Goal: Information Seeking & Learning: Understand process/instructions

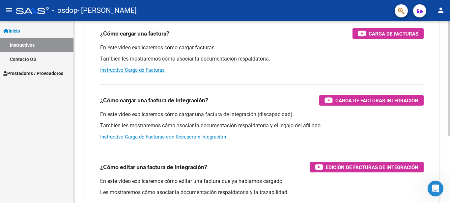
click at [450, 131] on div at bounding box center [450, 121] width 2 height 115
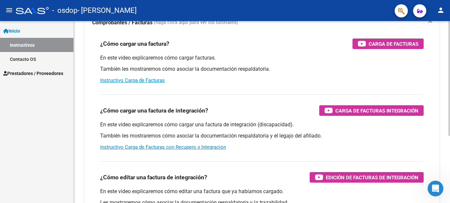
click at [449, 124] on div at bounding box center [450, 114] width 2 height 115
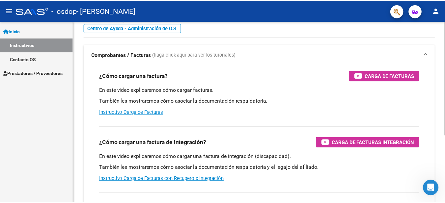
scroll to position [21, 0]
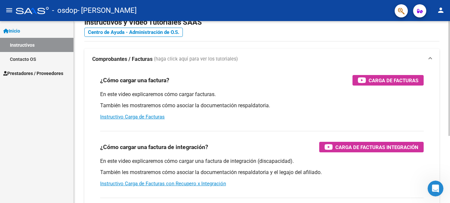
click at [450, 101] on div at bounding box center [450, 91] width 2 height 115
click at [146, 116] on link "Instructivo Carga de Facturas" at bounding box center [132, 117] width 65 height 6
click at [440, 9] on mat-icon "person" at bounding box center [441, 10] width 8 height 8
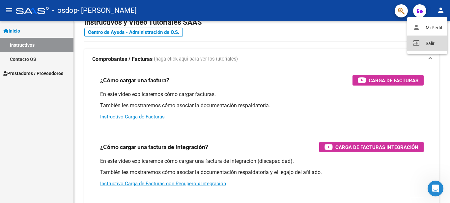
click at [427, 43] on button "exit_to_app Salir" at bounding box center [428, 44] width 40 height 16
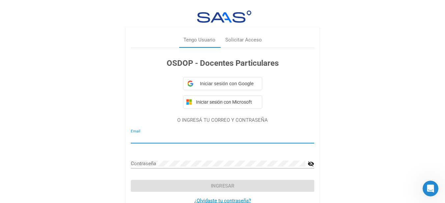
type input "[EMAIL_ADDRESS][DOMAIN_NAME]"
